Goal: Book appointment/travel/reservation

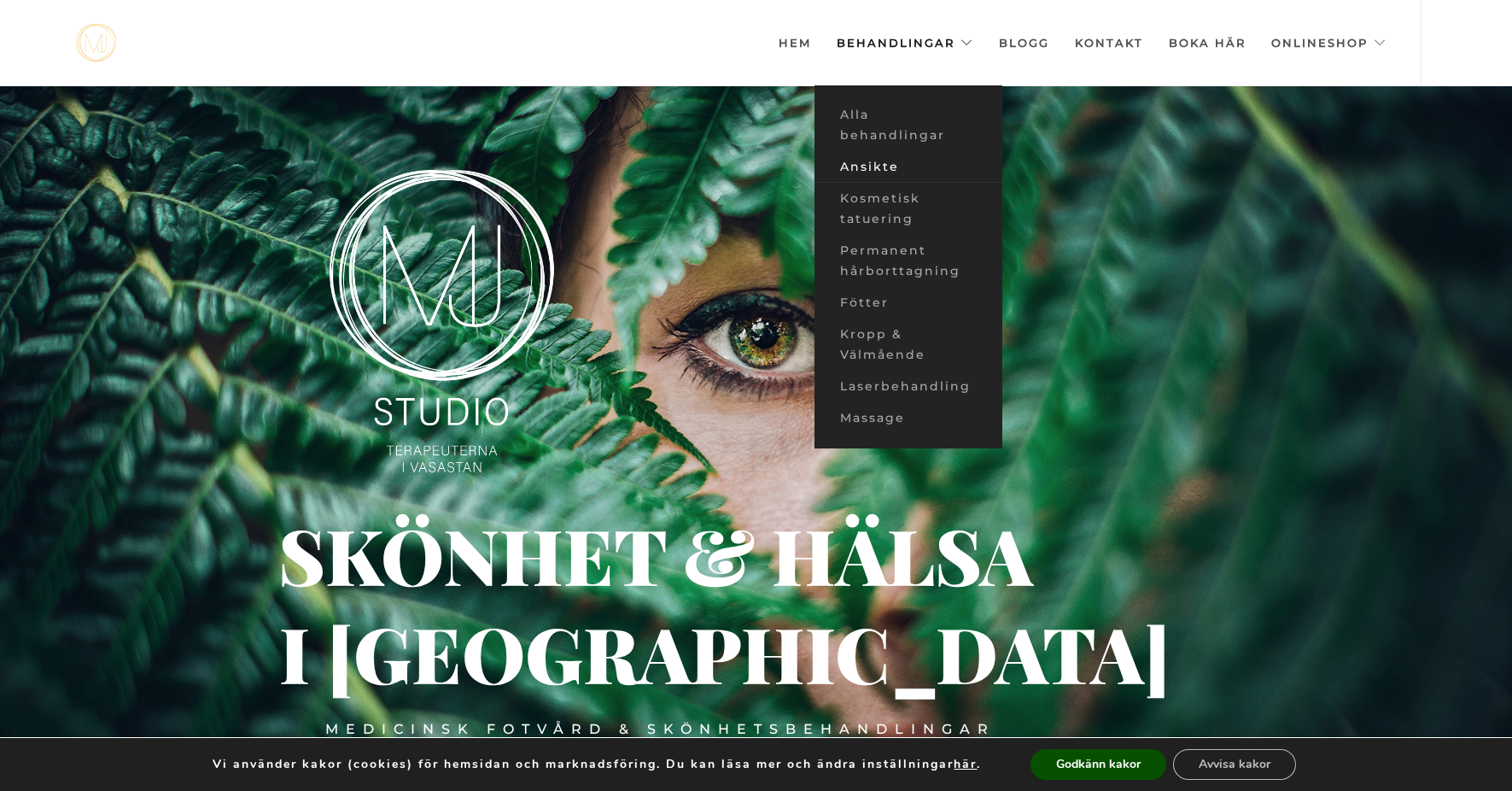
click at [868, 168] on link "Ansikte" at bounding box center [909, 166] width 188 height 31
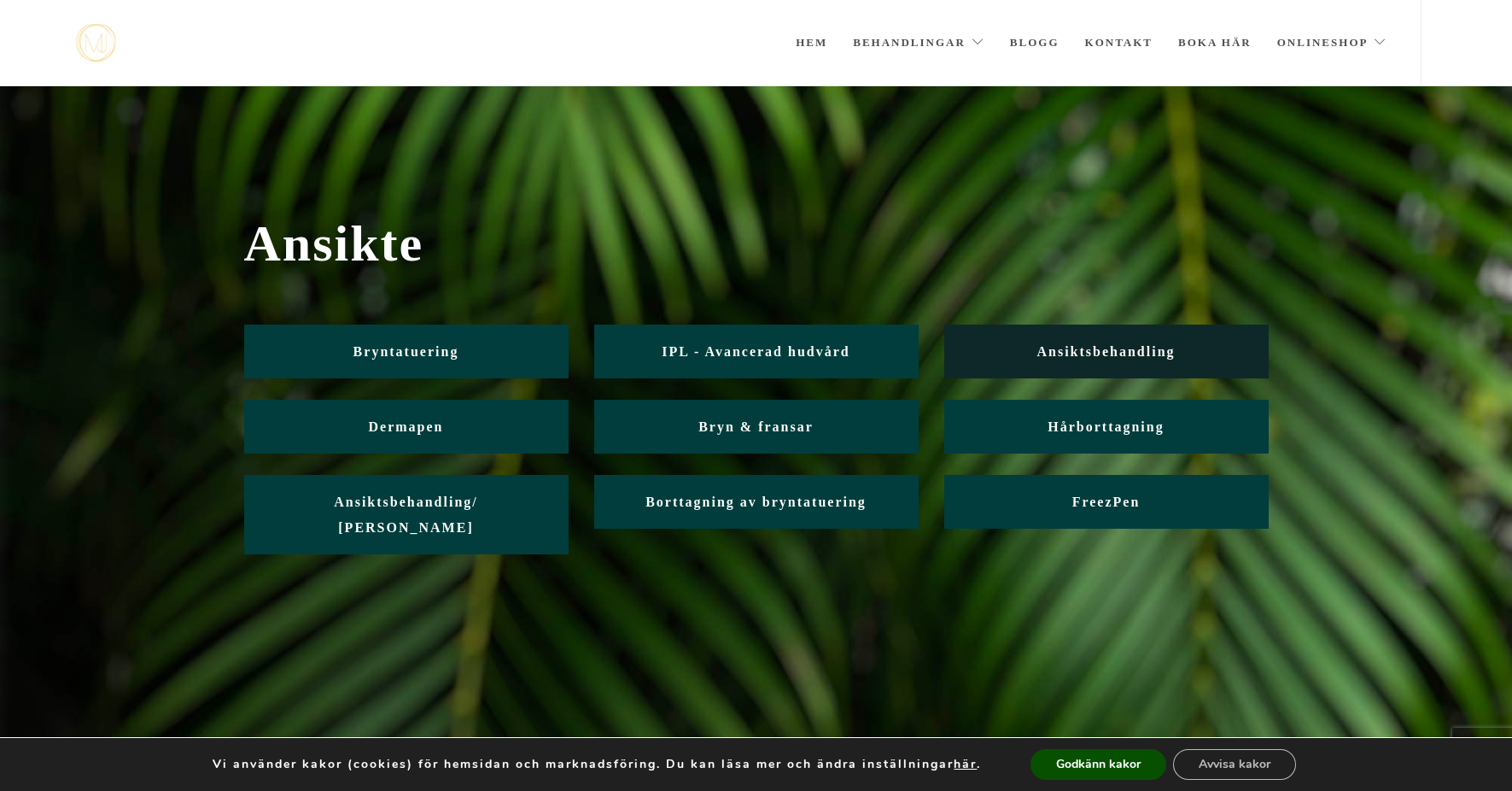
click at [1117, 346] on span "Ansiktsbehandling" at bounding box center [1106, 351] width 138 height 14
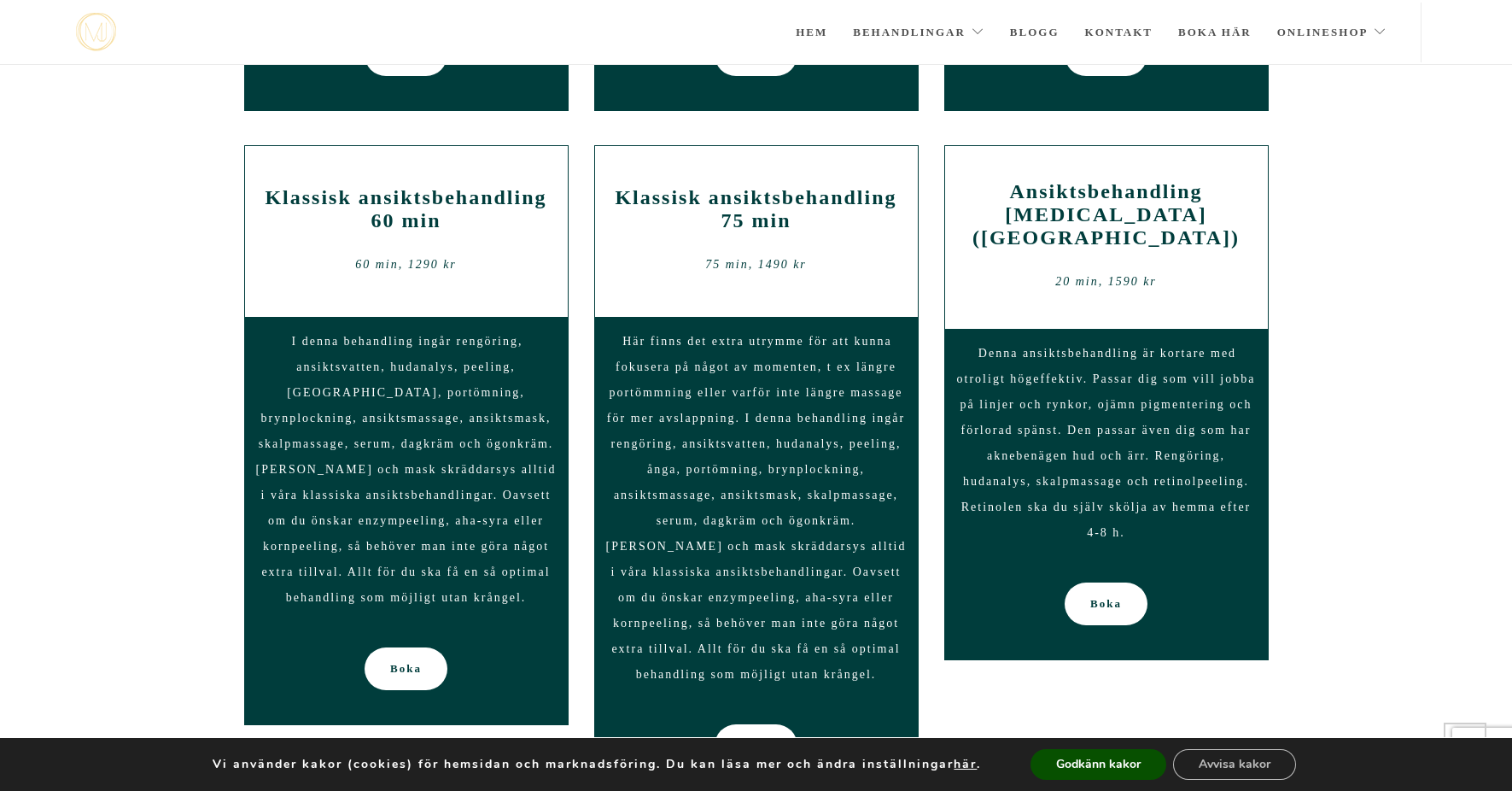
scroll to position [1347, 0]
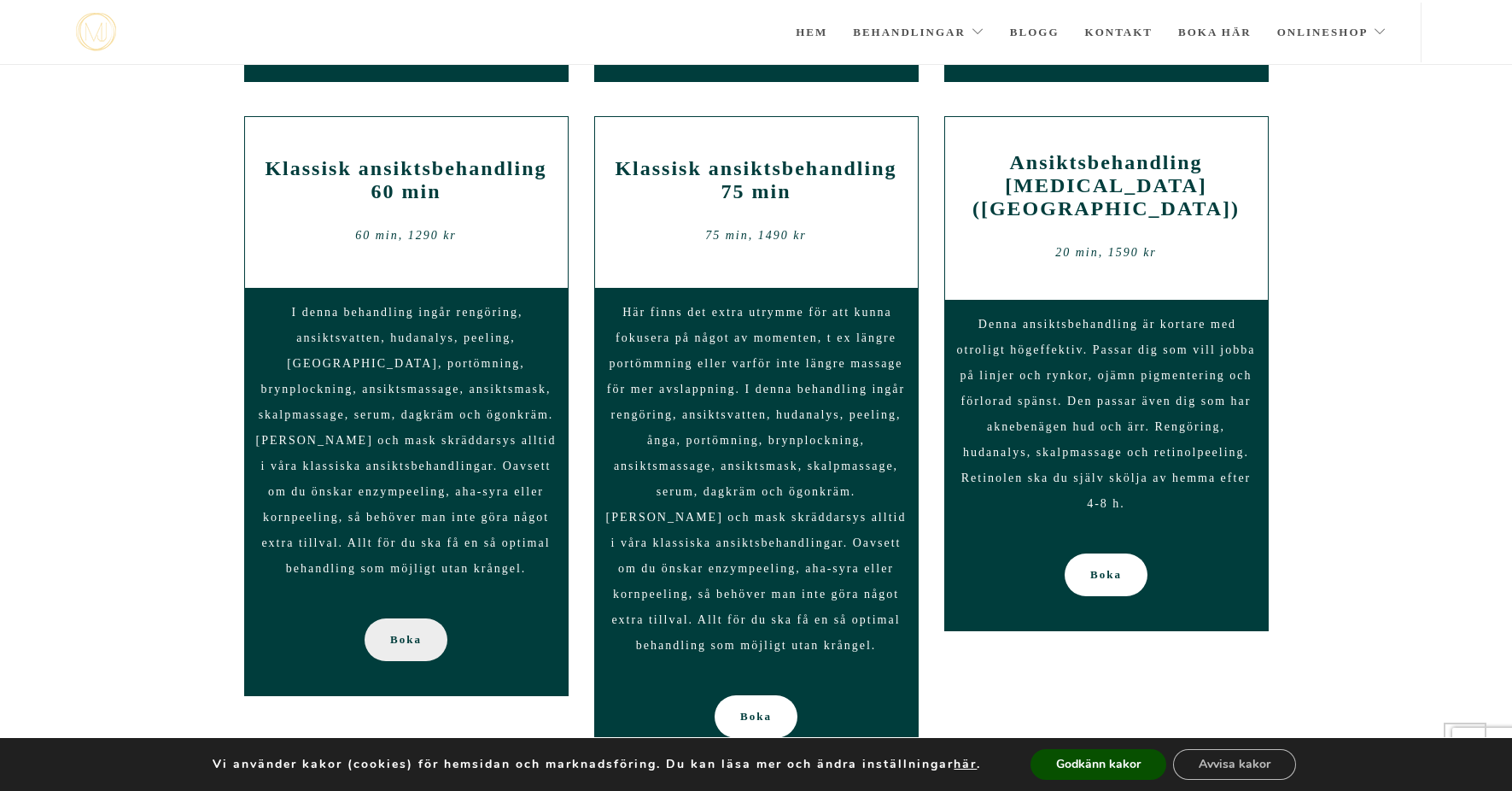
click at [404, 618] on span "Boka" at bounding box center [405, 639] width 31 height 43
